Goal: Task Accomplishment & Management: Complete application form

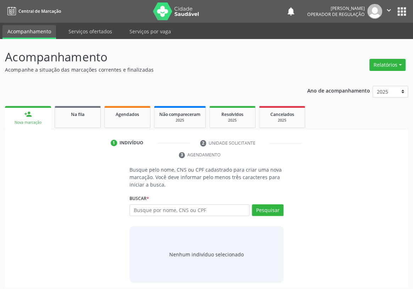
click at [150, 204] on input "text" at bounding box center [189, 210] width 120 height 12
type input "700004989571406"
click at [273, 204] on button "Pesquisar" at bounding box center [268, 210] width 32 height 12
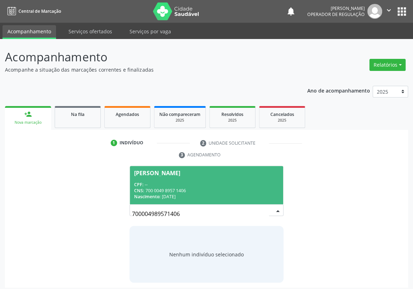
click at [162, 182] on div "CPF: --" at bounding box center [206, 185] width 145 height 6
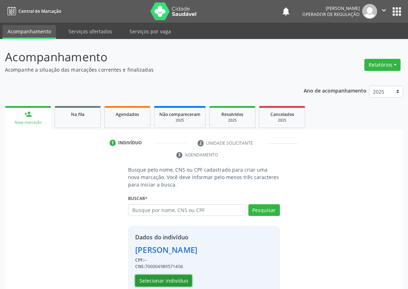
click at [154, 278] on button "Selecionar indivíduo" at bounding box center [163, 281] width 57 height 12
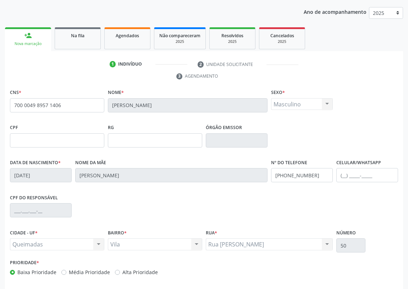
scroll to position [96, 0]
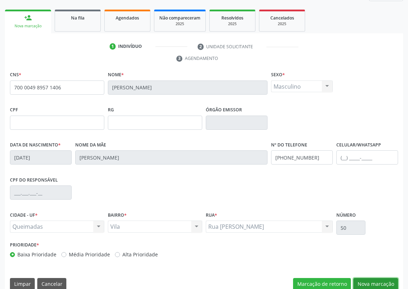
click at [371, 284] on button "Nova marcação" at bounding box center [375, 284] width 45 height 12
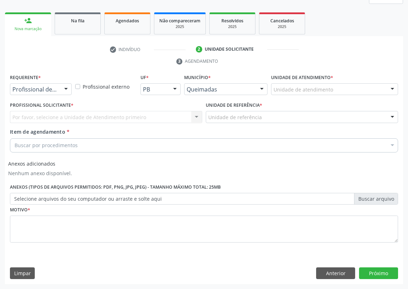
scroll to position [93, 0]
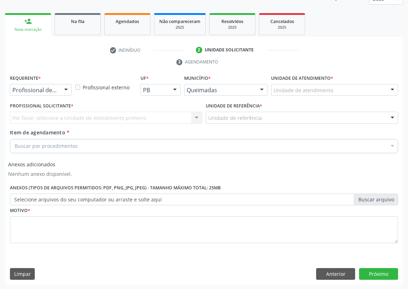
click at [67, 87] on div at bounding box center [66, 90] width 11 height 12
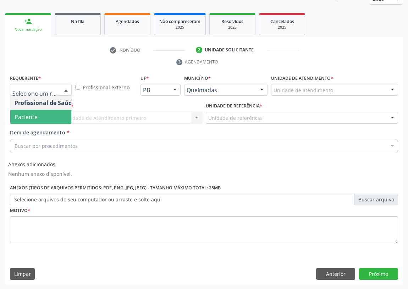
click at [66, 113] on span "Paciente" at bounding box center [44, 117] width 69 height 14
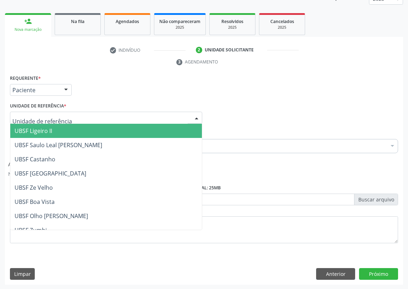
click at [154, 114] on div at bounding box center [106, 118] width 192 height 12
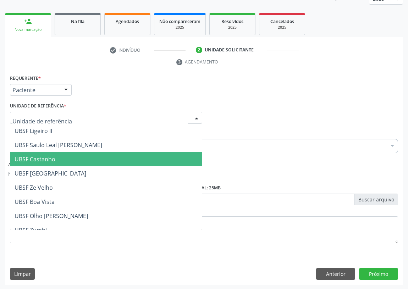
click at [44, 155] on span "UBSF Castanho" at bounding box center [35, 159] width 41 height 8
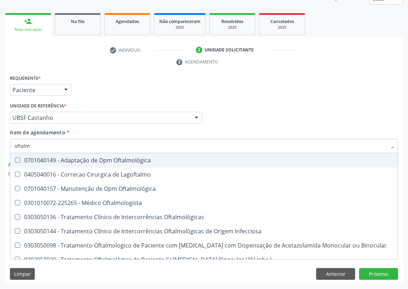
type input "oftalmo"
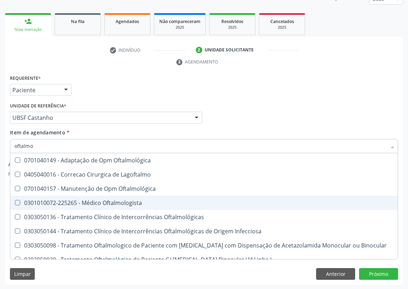
click at [126, 197] on span "0301010072-225265 - Médico Oftalmologista" at bounding box center [203, 203] width 387 height 14
checkbox Oftalmologista "true"
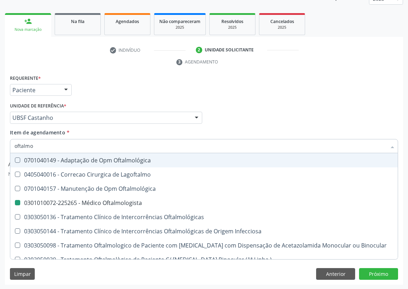
drag, startPoint x: 269, startPoint y: 106, endPoint x: 0, endPoint y: 195, distance: 283.5
click at [267, 107] on div "Profissional Solicitante Por favor, selecione a Unidade de Atendimento primeiro…" at bounding box center [203, 115] width 391 height 28
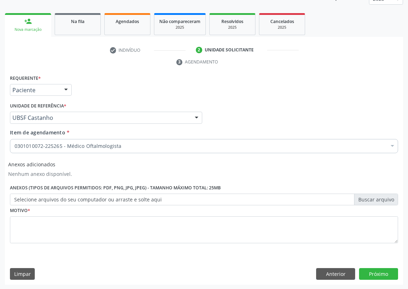
checkbox Oftalmologista "true"
checkbox Preenchida\) "false"
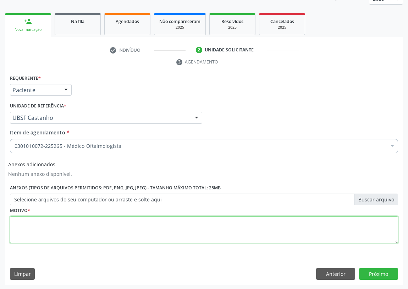
click at [24, 227] on textarea at bounding box center [204, 229] width 388 height 27
type textarea "AVALIAÇÃO"
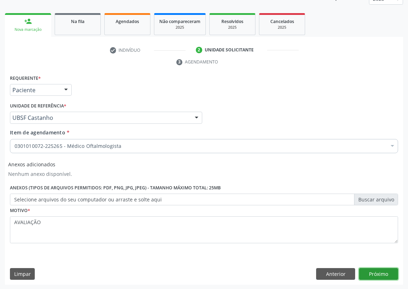
click at [384, 274] on button "Próximo" at bounding box center [378, 274] width 39 height 12
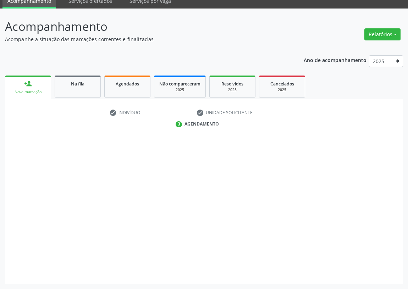
scroll to position [30, 0]
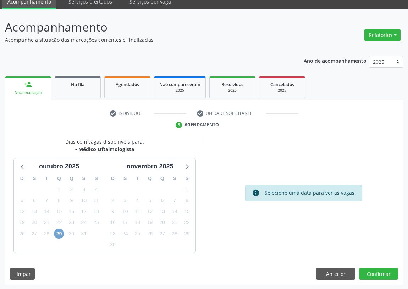
click at [58, 233] on span "29" at bounding box center [59, 234] width 10 height 10
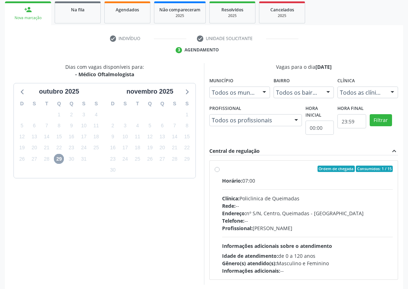
scroll to position [136, 0]
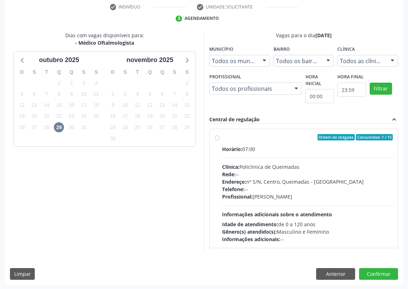
click at [222, 137] on label "Ordem de chegada Consumidos: 1 / 15 Horário: 07:00 Clínica: Policlinica de Quei…" at bounding box center [307, 188] width 171 height 109
click at [216, 137] on input "Ordem de chegada Consumidos: 1 / 15 Horário: 07:00 Clínica: Policlinica de Quei…" at bounding box center [217, 137] width 5 height 6
radio input "true"
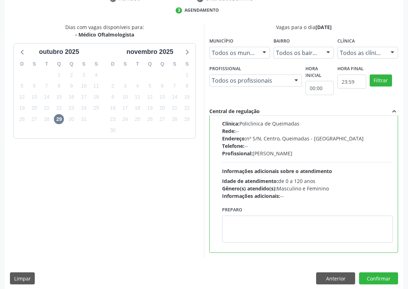
scroll to position [149, 0]
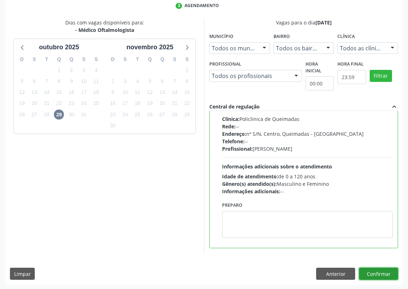
drag, startPoint x: 383, startPoint y: 272, endPoint x: 307, endPoint y: 246, distance: 80.4
click at [378, 269] on button "Confirmar" at bounding box center [378, 274] width 39 height 12
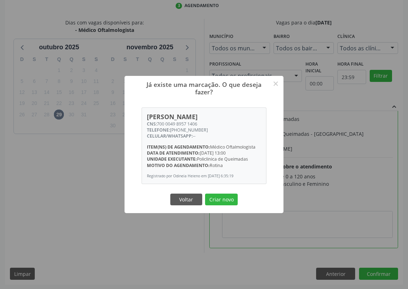
drag, startPoint x: 227, startPoint y: 200, endPoint x: 178, endPoint y: 191, distance: 49.3
click at [227, 200] on button "Criar novo" at bounding box center [221, 200] width 33 height 12
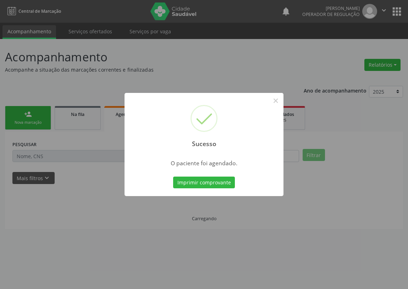
scroll to position [0, 0]
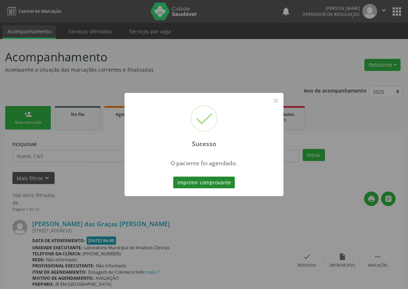
click at [211, 182] on button "Imprimir comprovante" at bounding box center [204, 183] width 62 height 12
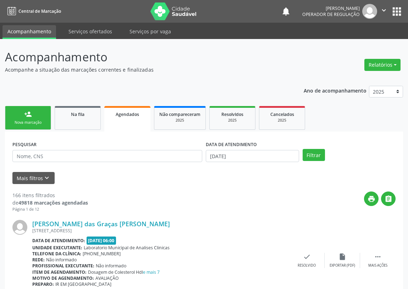
click at [33, 112] on link "person_add Nova marcação" at bounding box center [28, 118] width 46 height 24
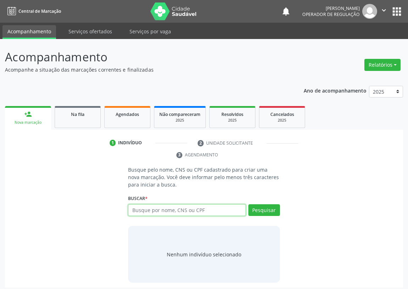
click at [145, 213] on input "text" at bounding box center [187, 210] width 118 height 12
click at [140, 212] on input "text" at bounding box center [187, 210] width 118 height 12
type input "SONIA MARIA GOMES MONTEIRO"
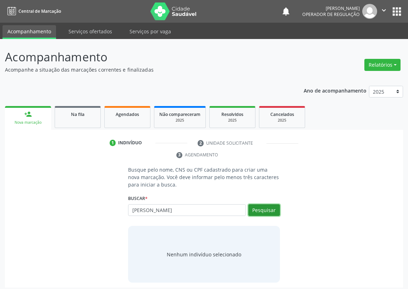
click at [265, 211] on button "Pesquisar" at bounding box center [264, 210] width 32 height 12
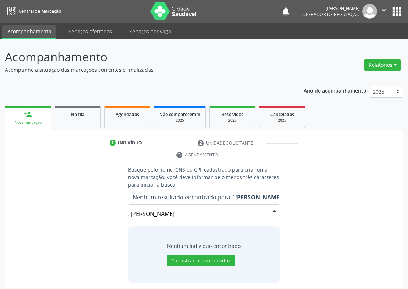
click at [222, 215] on input "SONIA MARIA GOMES MONTEIRO" at bounding box center [197, 214] width 135 height 14
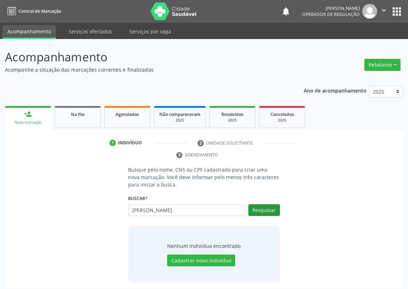
type input "SONIA MARIA GOMES"
click at [268, 210] on button "Pesquisar" at bounding box center [264, 210] width 32 height 12
click at [272, 210] on button "Pesquisar" at bounding box center [264, 210] width 32 height 12
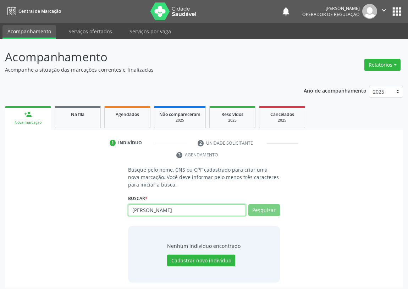
drag, startPoint x: 174, startPoint y: 213, endPoint x: 94, endPoint y: 240, distance: 84.1
click at [95, 240] on div "Busque pelo nome, CNS ou CPF cadastrado para criar uma nova marcação. Você deve…" at bounding box center [204, 224] width 388 height 117
type input "705500307304236"
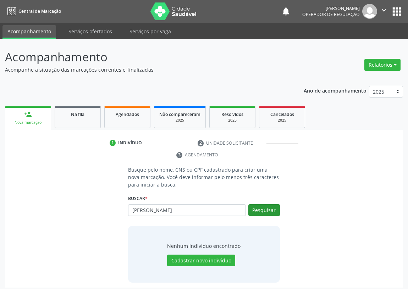
type input "SONIA MARIA GOMES"
click at [263, 209] on button "Pesquisar" at bounding box center [264, 210] width 32 height 12
type input "SONIA MARIA GOMES MONTEIRO"
click at [261, 208] on button "Pesquisar" at bounding box center [264, 210] width 32 height 12
type input "SONIA MARIA GOMES MONTEIRO"
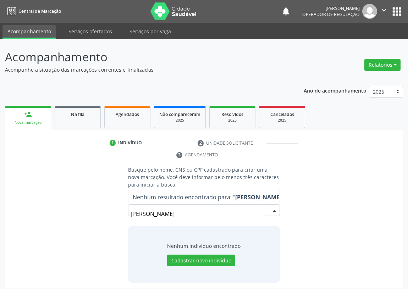
drag, startPoint x: 223, startPoint y: 220, endPoint x: 245, endPoint y: 284, distance: 67.4
click at [245, 284] on div "Busque pelo nome, CNS ou CPF cadastrado para criar uma nova marcação. Você deve…" at bounding box center [204, 227] width 398 height 122
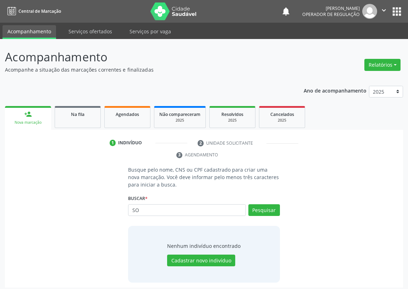
type input "S"
type input "700000038285007"
click at [266, 212] on button "Pesquisar" at bounding box center [264, 210] width 32 height 12
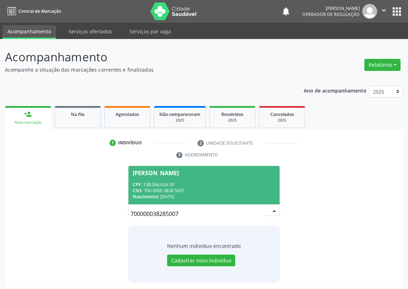
click at [172, 182] on div "CPF: 138.366.624-50" at bounding box center [204, 185] width 143 height 6
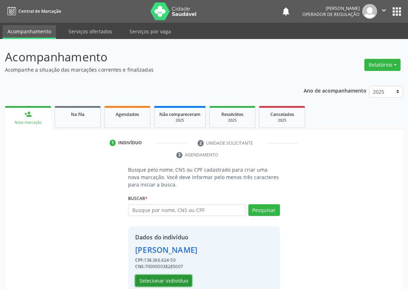
click at [175, 279] on button "Selecionar indivíduo" at bounding box center [163, 281] width 57 height 12
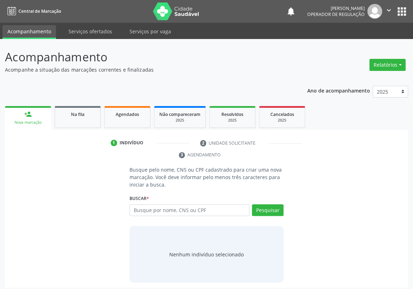
click at [134, 204] on input "text" at bounding box center [189, 210] width 120 height 12
type input "700403423524945"
click at [271, 204] on button "Pesquisar" at bounding box center [268, 210] width 32 height 12
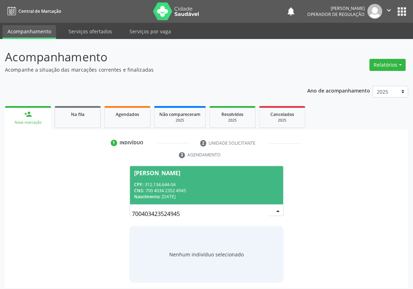
click at [158, 188] on div "CNS: 700 4034 2352 4945" at bounding box center [206, 191] width 145 height 6
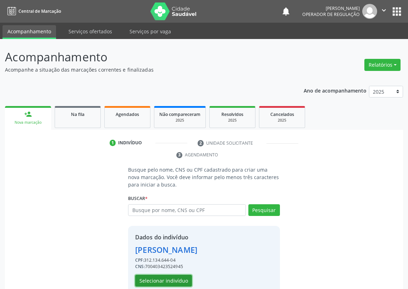
click at [157, 279] on button "Selecionar indivíduo" at bounding box center [163, 281] width 57 height 12
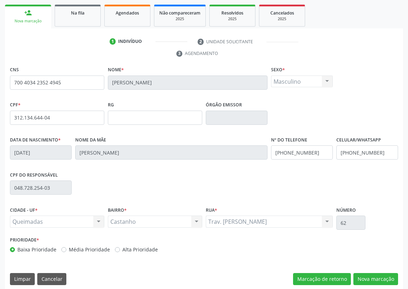
scroll to position [106, 0]
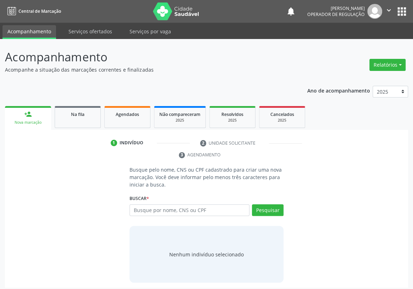
click at [138, 204] on input "text" at bounding box center [189, 210] width 120 height 12
type input "700000640803703"
click at [271, 204] on button "Pesquisar" at bounding box center [268, 210] width 32 height 12
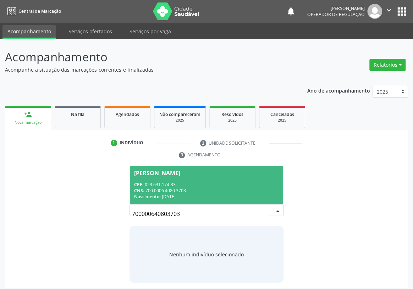
click at [202, 182] on div "CPF: 023.631.174-33" at bounding box center [206, 185] width 145 height 6
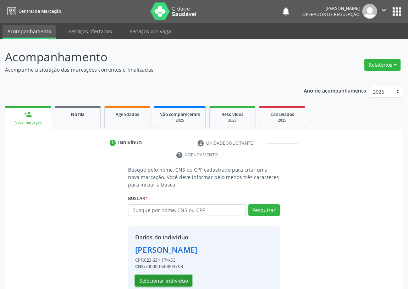
click at [184, 275] on button "Selecionar indivíduo" at bounding box center [163, 281] width 57 height 12
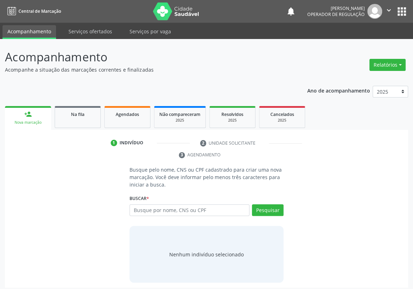
drag, startPoint x: 138, startPoint y: 201, endPoint x: 132, endPoint y: 199, distance: 5.7
click at [137, 204] on input "text" at bounding box center [189, 210] width 120 height 12
type input "706201555699164"
click at [267, 204] on button "Pesquisar" at bounding box center [268, 210] width 32 height 12
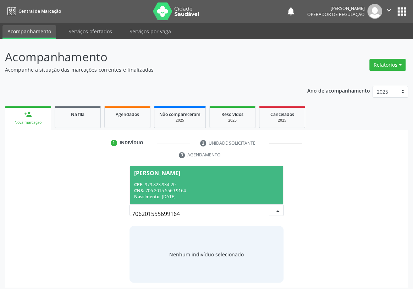
click at [149, 194] on span "Nascimento:" at bounding box center [147, 197] width 26 height 6
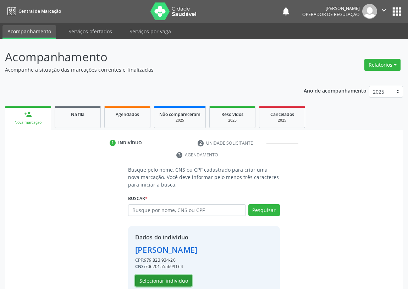
click at [149, 280] on button "Selecionar indivíduo" at bounding box center [163, 281] width 57 height 12
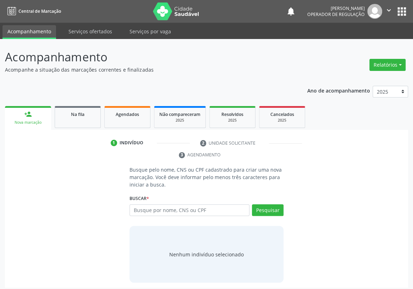
drag, startPoint x: 137, startPoint y: 199, endPoint x: 143, endPoint y: 195, distance: 7.3
click at [139, 204] on input "text" at bounding box center [189, 210] width 120 height 12
type input "705200438470978"
click at [271, 204] on button "Pesquisar" at bounding box center [268, 210] width 32 height 12
click at [135, 204] on input "text" at bounding box center [189, 210] width 120 height 12
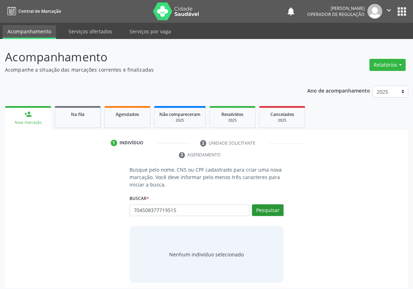
type input "704508377719515"
click at [267, 204] on button "Pesquisar" at bounding box center [268, 210] width 32 height 12
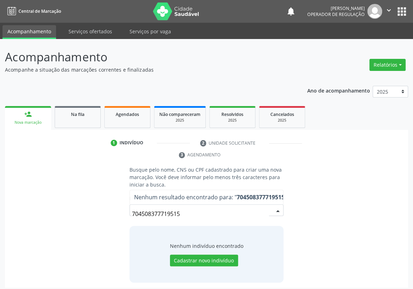
drag, startPoint x: 191, startPoint y: 199, endPoint x: 98, endPoint y: 188, distance: 93.9
click at [99, 190] on div "Busque pelo nome, CNS ou CPF cadastrado para criar uma nova marcação. Você deve…" at bounding box center [206, 224] width 393 height 117
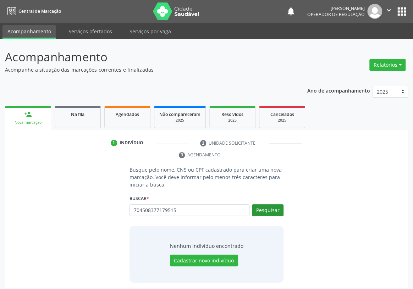
type input "704508377179515"
click at [262, 204] on button "Pesquisar" at bounding box center [268, 210] width 32 height 12
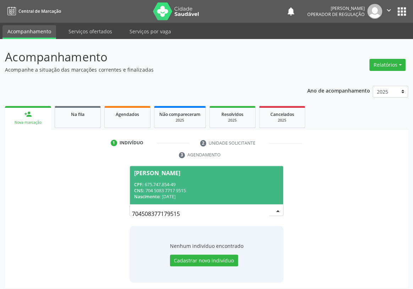
click at [164, 166] on span "Renato Ferreira da Silva CPF: 675.747.854-49 CNS: 704 5083 7717 9515 Nascimento…" at bounding box center [206, 185] width 153 height 38
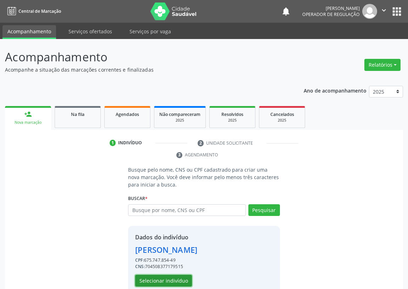
click at [173, 277] on button "Selecionar indivíduo" at bounding box center [163, 281] width 57 height 12
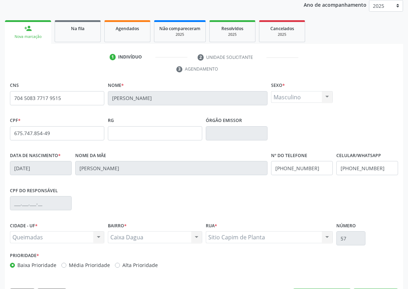
scroll to position [96, 0]
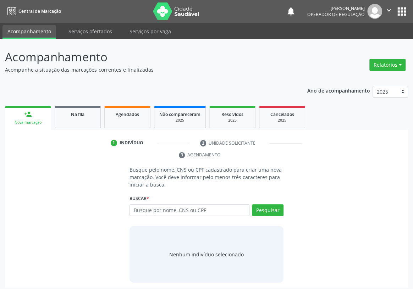
click at [139, 204] on input "text" at bounding box center [189, 210] width 120 height 12
type input "704203264826084"
click at [268, 204] on button "Pesquisar" at bounding box center [268, 210] width 32 height 12
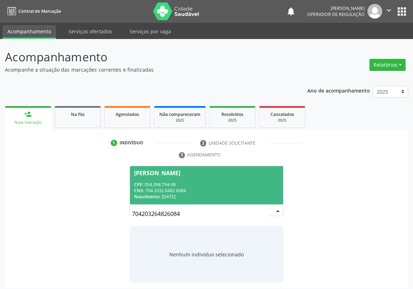
click at [197, 182] on div "CPF: 054.398.794-98" at bounding box center [206, 185] width 145 height 6
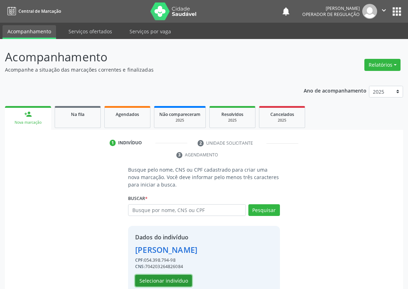
click at [168, 279] on button "Selecionar indivíduo" at bounding box center [163, 281] width 57 height 12
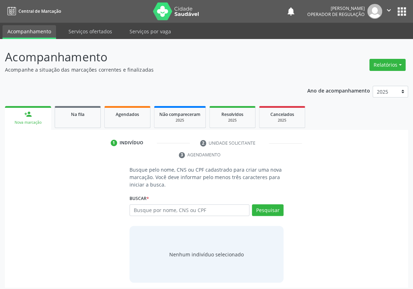
click at [140, 204] on input "text" at bounding box center [189, 210] width 120 height 12
type input "702108731144993"
click at [266, 204] on button "Pesquisar" at bounding box center [268, 210] width 32 height 12
type input "702108731144993"
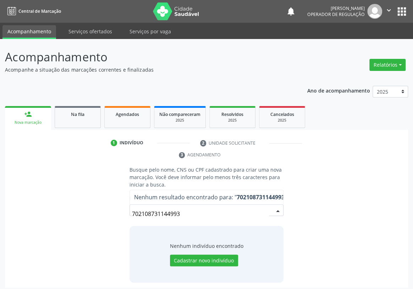
drag, startPoint x: 199, startPoint y: 201, endPoint x: 45, endPoint y: 216, distance: 153.8
click at [45, 216] on div "Busque pelo nome, CNS ou CPF cadastrado para criar uma nova marcação. Você deve…" at bounding box center [206, 224] width 393 height 117
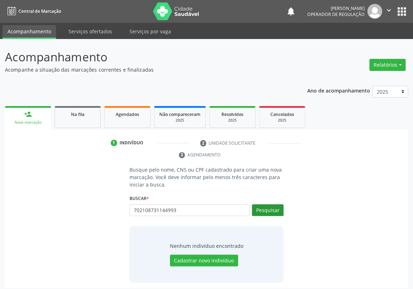
type input "702108731144993"
click at [271, 204] on button "Pesquisar" at bounding box center [268, 210] width 32 height 12
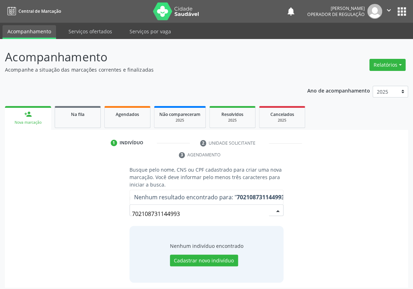
drag, startPoint x: 179, startPoint y: 200, endPoint x: 62, endPoint y: 184, distance: 118.0
click at [62, 185] on div "Busque pelo nome, CNS ou CPF cadastrado para criar uma nova marcação. Você deve…" at bounding box center [206, 224] width 393 height 117
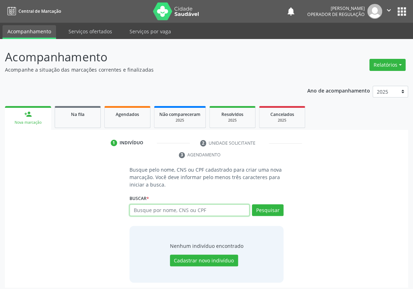
click at [137, 204] on input "text" at bounding box center [189, 210] width 120 height 12
type input "702106752897697"
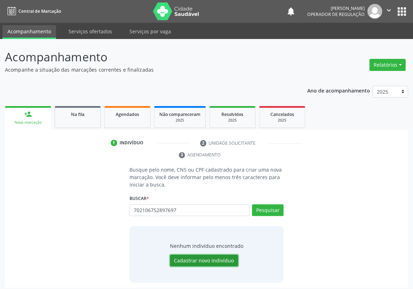
click at [184, 255] on button "Cadastrar novo indivíduo" at bounding box center [204, 261] width 68 height 12
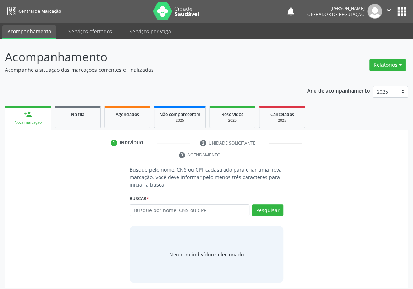
click at [136, 204] on input "text" at bounding box center [189, 210] width 120 height 12
type input "702106752897697"
click at [271, 204] on button "Pesquisar" at bounding box center [268, 210] width 32 height 12
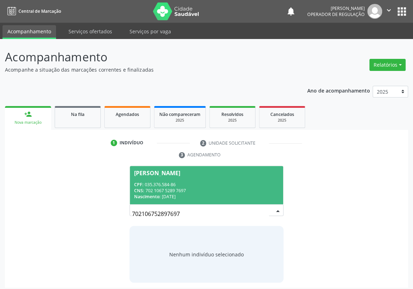
click at [172, 182] on div "CPF: 035.376.584-86" at bounding box center [206, 185] width 145 height 6
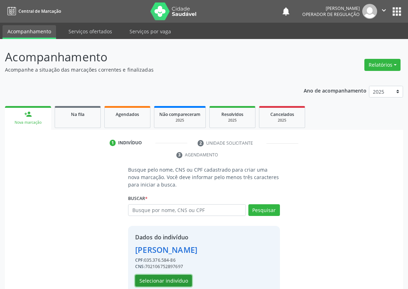
click at [158, 280] on button "Selecionar indivíduo" at bounding box center [163, 281] width 57 height 12
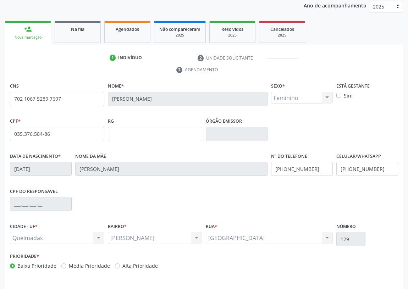
scroll to position [96, 0]
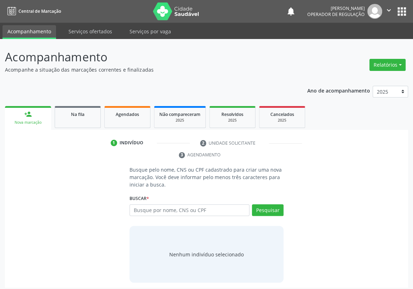
drag, startPoint x: 138, startPoint y: 202, endPoint x: 135, endPoint y: 188, distance: 15.1
click at [138, 204] on input "text" at bounding box center [189, 210] width 120 height 12
type input "706208060492669"
drag, startPoint x: 268, startPoint y: 196, endPoint x: 264, endPoint y: 193, distance: 5.3
click at [268, 204] on button "Pesquisar" at bounding box center [268, 210] width 32 height 12
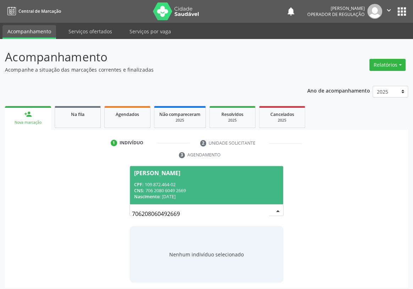
click at [179, 166] on span "[PERSON_NAME] CPF: 109.872.464-02 CNS: 706 2080 6049 2669 Nascimento: [DATE]" at bounding box center [206, 185] width 153 height 38
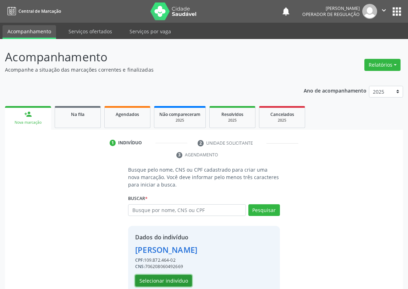
click at [158, 280] on button "Selecionar indivíduo" at bounding box center [163, 281] width 57 height 12
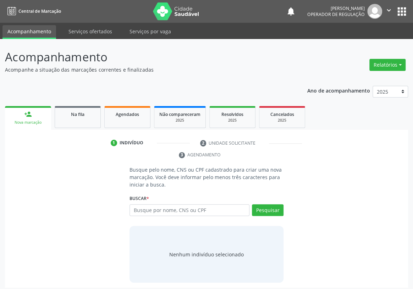
click at [141, 204] on input "text" at bounding box center [189, 210] width 120 height 12
type input "702009319829188"
drag, startPoint x: 269, startPoint y: 194, endPoint x: 265, endPoint y: 192, distance: 4.0
click at [268, 204] on button "Pesquisar" at bounding box center [268, 210] width 32 height 12
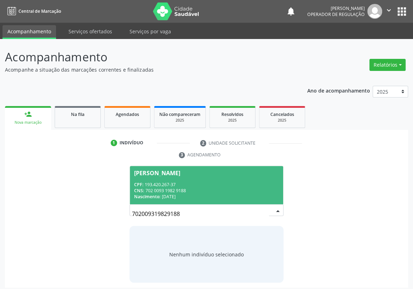
click at [199, 188] on div "CNS: 702 0093 1982 9188" at bounding box center [206, 191] width 145 height 6
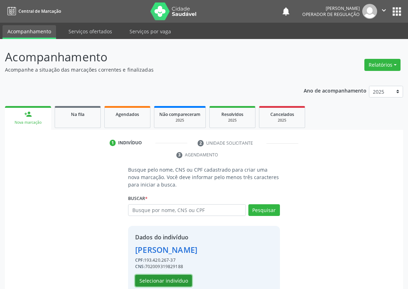
click at [175, 278] on button "Selecionar indivíduo" at bounding box center [163, 281] width 57 height 12
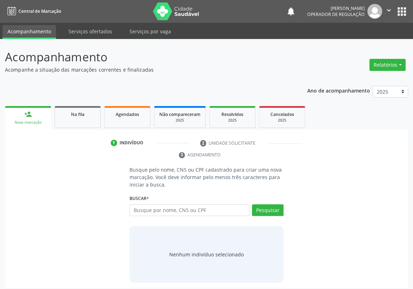
drag, startPoint x: 141, startPoint y: 195, endPoint x: 148, endPoint y: 185, distance: 11.3
click at [142, 204] on input "text" at bounding box center [189, 210] width 120 height 12
type input "700807491481385"
click at [266, 204] on button "Pesquisar" at bounding box center [268, 210] width 32 height 12
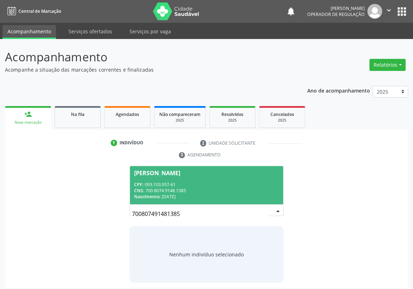
click at [176, 166] on span "[PERSON_NAME] CPF: 093.103.957-61 CNS: 700 8074 9148 1385 Nascimento: [DATE]" at bounding box center [206, 185] width 153 height 38
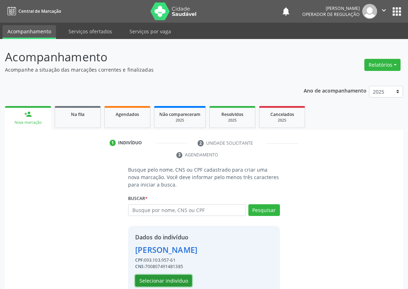
click at [156, 279] on button "Selecionar indivíduo" at bounding box center [163, 281] width 57 height 12
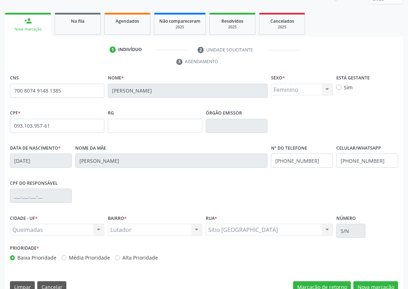
scroll to position [106, 0]
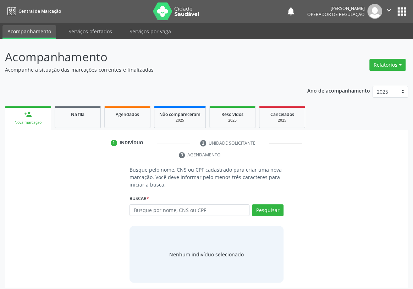
click at [138, 204] on input "text" at bounding box center [189, 210] width 120 height 12
type input "704109773619180"
click at [269, 204] on button "Pesquisar" at bounding box center [268, 210] width 32 height 12
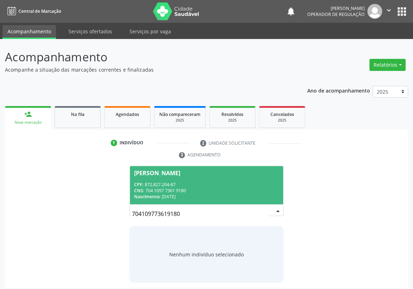
click at [180, 188] on div "CNS: 704 1097 7361 9180" at bounding box center [206, 191] width 145 height 6
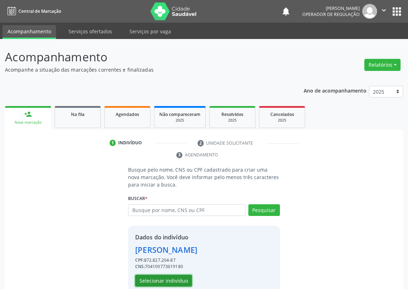
click at [146, 278] on button "Selecionar indivíduo" at bounding box center [163, 281] width 57 height 12
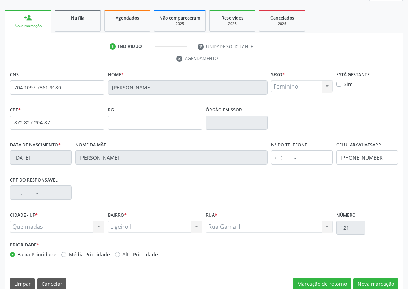
scroll to position [106, 0]
